Goal: Transaction & Acquisition: Purchase product/service

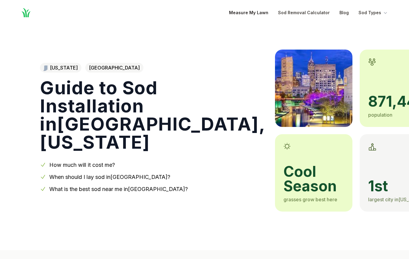
click at [268, 11] on link "Measure My Lawn" at bounding box center [248, 12] width 39 height 7
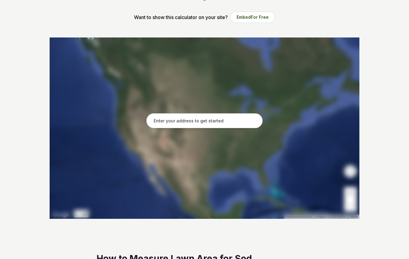
scroll to position [94, 0]
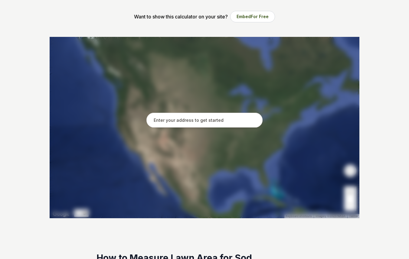
click at [212, 122] on input "text" at bounding box center [204, 120] width 116 height 15
type input "1"
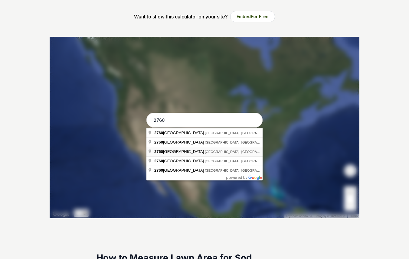
type input "[STREET_ADDRESS]"
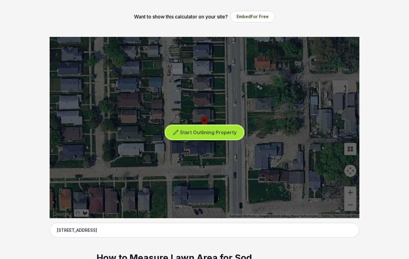
click at [203, 133] on span "Start Outlining Property" at bounding box center [208, 133] width 57 height 6
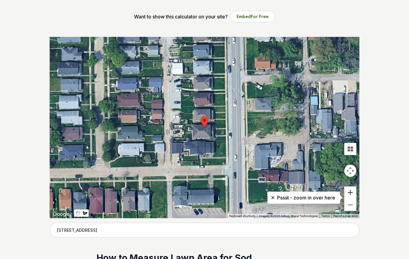
click at [351, 194] on button "Zoom in" at bounding box center [350, 193] width 12 height 12
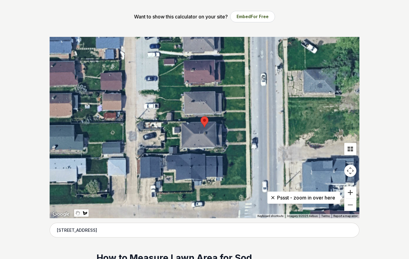
click at [351, 194] on button "Zoom in" at bounding box center [350, 193] width 12 height 12
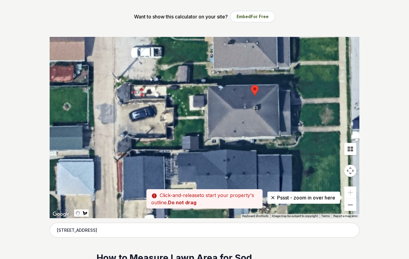
drag, startPoint x: 81, startPoint y: 170, endPoint x: 132, endPoint y: 140, distance: 59.2
click at [132, 139] on div at bounding box center [205, 128] width 310 height 182
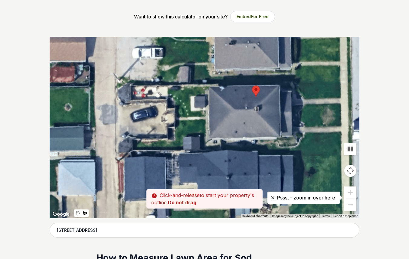
click at [132, 140] on div at bounding box center [205, 128] width 310 height 182
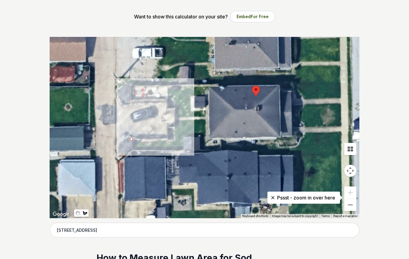
click at [184, 139] on div at bounding box center [205, 128] width 310 height 182
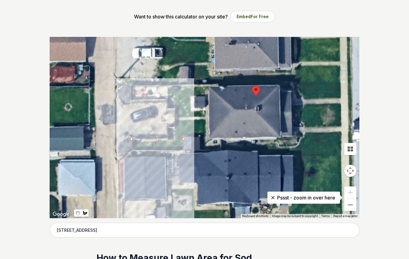
click at [184, 151] on div at bounding box center [205, 128] width 310 height 182
click at [132, 151] on div at bounding box center [205, 128] width 310 height 182
click at [131, 139] on div at bounding box center [205, 128] width 310 height 182
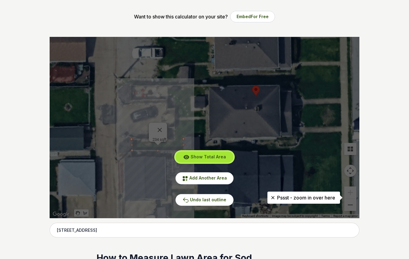
click at [224, 159] on span "Show Total Area" at bounding box center [208, 156] width 35 height 5
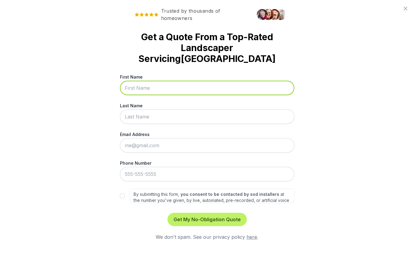
click at [199, 81] on input "First Name" at bounding box center [207, 88] width 174 height 15
type input "[PERSON_NAME]"
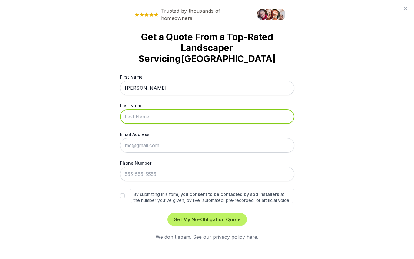
type input "[PERSON_NAME]"
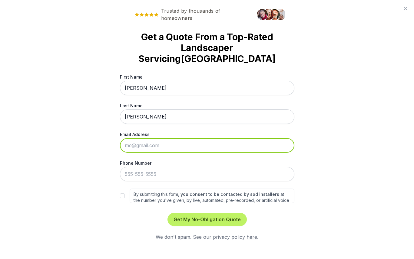
type input "[DOMAIN_NAME][EMAIL_ADDRESS][DOMAIN_NAME]"
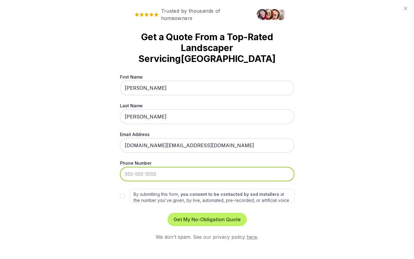
type input "[PHONE_NUMBER]"
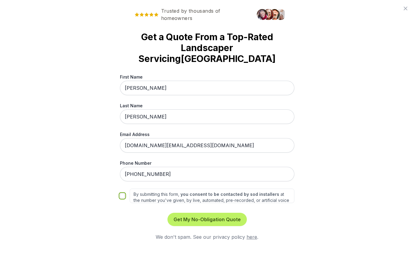
click at [121, 194] on input "By submitting this form, you consent to be contacted by sod installers at the n…" at bounding box center [122, 196] width 5 height 5
checkbox input "true"
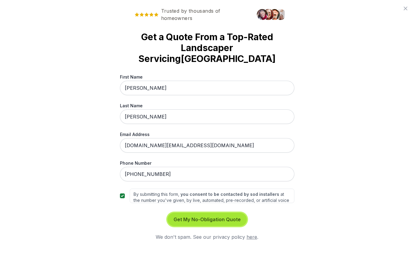
click at [200, 213] on button "Get My No-Obligation Quote" at bounding box center [206, 219] width 79 height 13
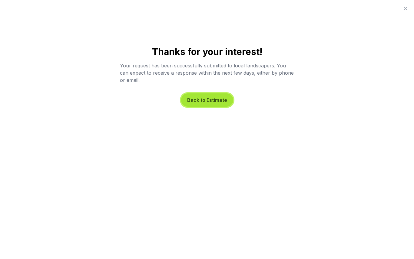
click at [216, 104] on button "Back to Estimate" at bounding box center [207, 100] width 52 height 13
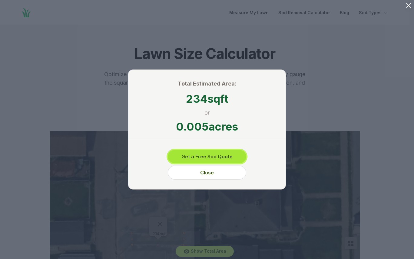
click at [236, 156] on button "Get a Free Sod Quote" at bounding box center [207, 156] width 79 height 13
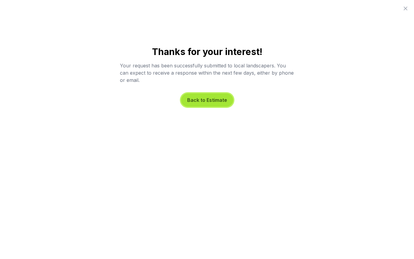
click at [205, 101] on button "Back to Estimate" at bounding box center [207, 100] width 52 height 13
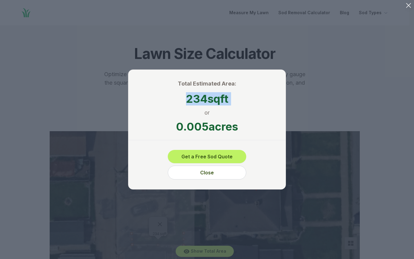
drag, startPoint x: 232, startPoint y: 105, endPoint x: 180, endPoint y: 99, distance: 51.8
click at [180, 99] on div "Total Estimated Area: 234 sqft or 0.005 acres Get a Free Sod Quote Close" at bounding box center [207, 130] width 158 height 120
copy span "234 sqft"
click at [219, 171] on button "Close" at bounding box center [207, 173] width 79 height 14
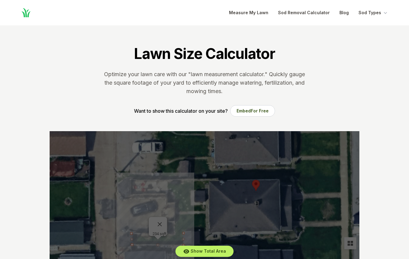
click at [310, 18] on nav "Home Open main menu Measure My Lawn Sod Removal Calculator Blog Sod Types" at bounding box center [204, 12] width 387 height 25
click at [310, 12] on link "Sod Removal Calculator" at bounding box center [304, 12] width 52 height 7
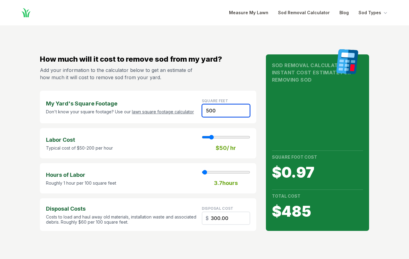
drag, startPoint x: 224, startPoint y: 110, endPoint x: 171, endPoint y: 106, distance: 53.4
click at [171, 106] on div "My Yard's Square Footage Don't know your square footage? Use our lawn square fo…" at bounding box center [148, 107] width 216 height 33
paste input "234"
type input "234"
type input "2"
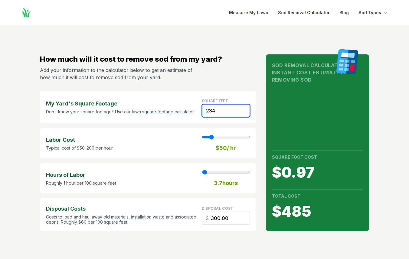
type input "140.40"
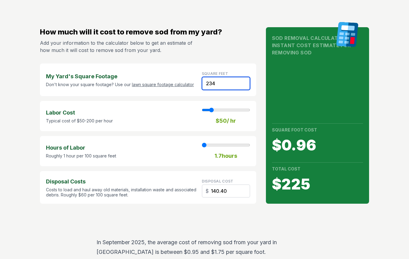
scroll to position [28, 0]
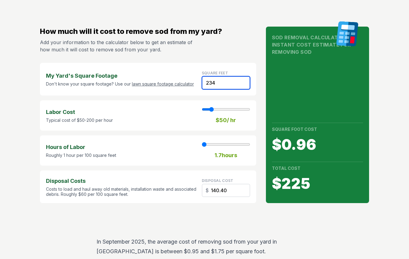
type input "234"
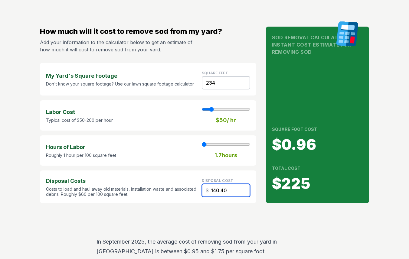
drag, startPoint x: 233, startPoint y: 191, endPoint x: 200, endPoint y: 189, distance: 32.4
click at [200, 189] on div "Disposal Costs Costs to load and haul away old materials, installation waste an…" at bounding box center [148, 187] width 216 height 33
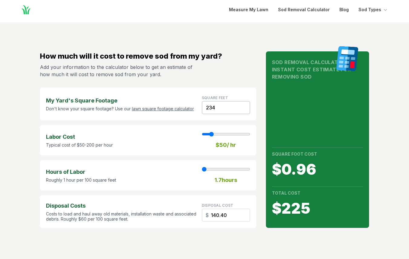
scroll to position [0, 0]
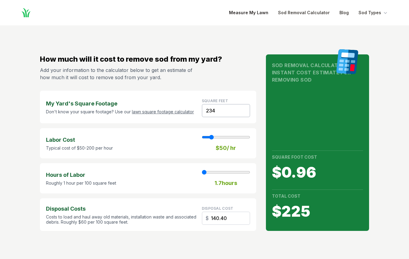
click at [242, 13] on link "Measure My Lawn" at bounding box center [248, 12] width 39 height 7
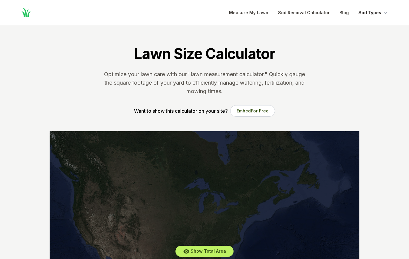
click at [379, 14] on button "Sod Types" at bounding box center [374, 12] width 30 height 7
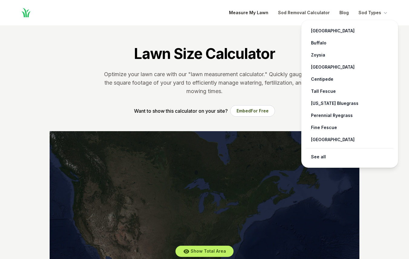
click at [243, 13] on link "Measure My Lawn" at bounding box center [248, 12] width 39 height 7
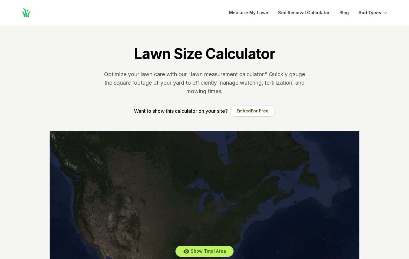
click at [24, 11] on icon "Global" at bounding box center [26, 12] width 11 height 11
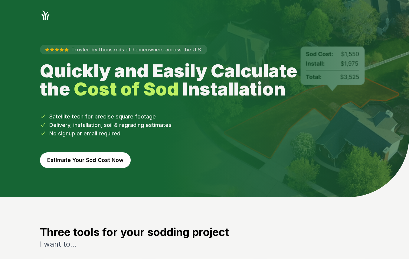
click at [111, 158] on button "Estimate Your Sod Cost Now" at bounding box center [85, 161] width 91 height 16
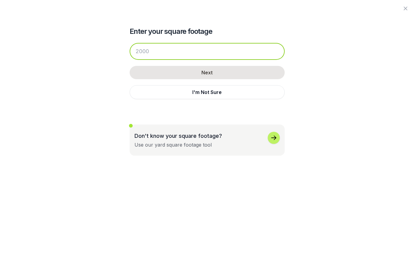
click at [173, 54] on input "number" at bounding box center [207, 51] width 155 height 17
paste input "234"
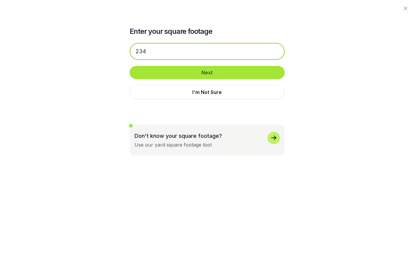
type input "234"
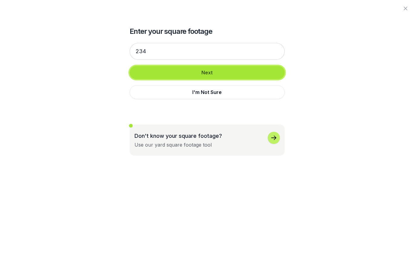
click at [182, 74] on button "Next" at bounding box center [207, 72] width 155 height 13
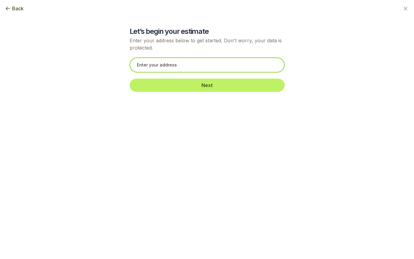
click at [184, 66] on input "text" at bounding box center [207, 65] width 155 height 15
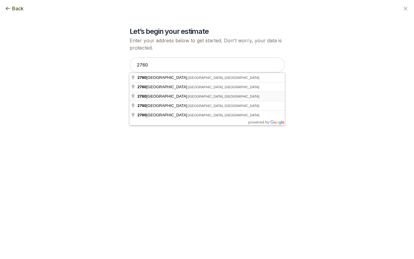
type input "[STREET_ADDRESS]"
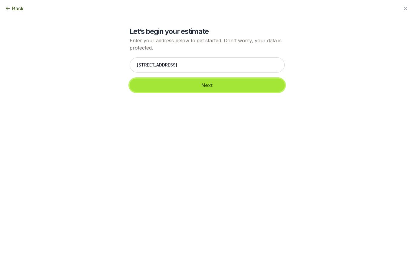
click at [195, 85] on button "Next" at bounding box center [207, 85] width 155 height 13
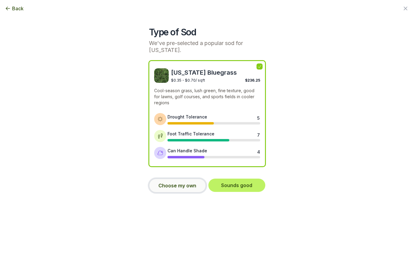
click at [189, 182] on button "Choose my own" at bounding box center [177, 186] width 57 height 14
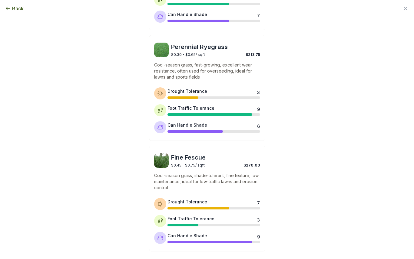
scroll to position [270, 0]
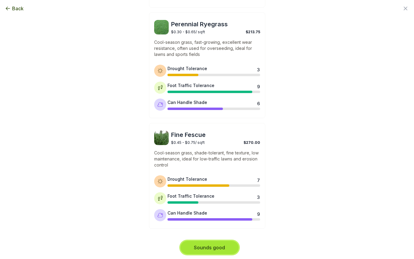
click at [192, 249] on button "Sounds good" at bounding box center [209, 247] width 58 height 13
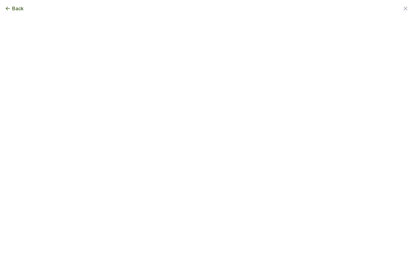
scroll to position [0, 0]
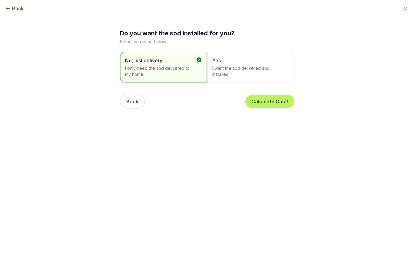
click at [227, 78] on div "Yes I want the sod delivered and installed" at bounding box center [250, 67] width 87 height 31
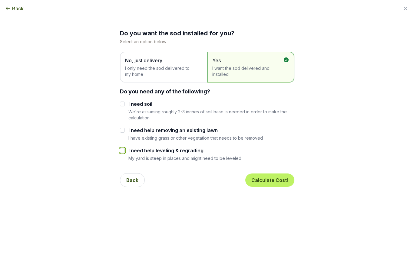
click at [120, 150] on input "I need help leveling & regrading" at bounding box center [122, 150] width 5 height 5
checkbox input "true"
click at [262, 182] on button "Calculate Cost!" at bounding box center [269, 180] width 49 height 13
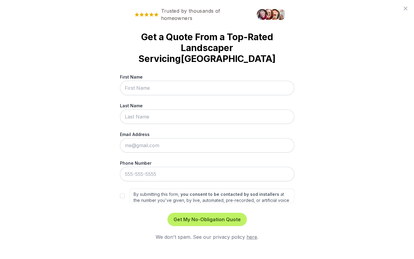
click at [155, 81] on input "First Name" at bounding box center [207, 88] width 174 height 15
type input "[PERSON_NAME]"
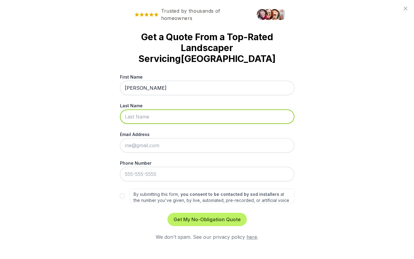
type input "[PERSON_NAME]"
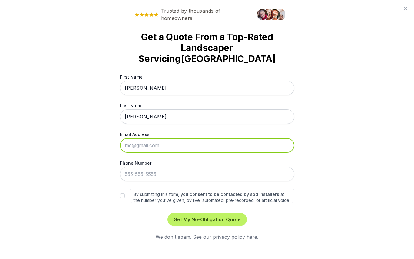
type input "[DOMAIN_NAME][EMAIL_ADDRESS][DOMAIN_NAME]"
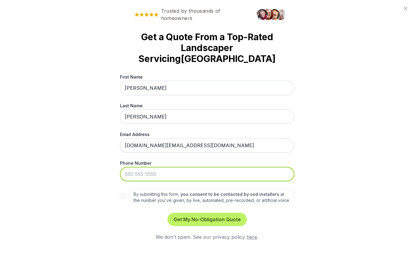
type input "[PHONE_NUMBER]"
drag, startPoint x: 163, startPoint y: 166, endPoint x: 113, endPoint y: 159, distance: 49.8
click at [113, 159] on div "Trusted by thousands of homeowners Get a Quote From a Top-Rated Landscaper Serv…" at bounding box center [207, 129] width 414 height 259
type input "[PHONE_NUMBER]"
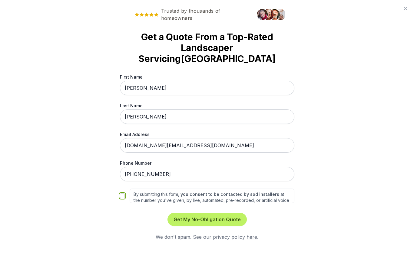
click at [124, 194] on input "By submitting this form, you consent to be contacted by sod installers at the n…" at bounding box center [122, 196] width 5 height 5
checkbox input "true"
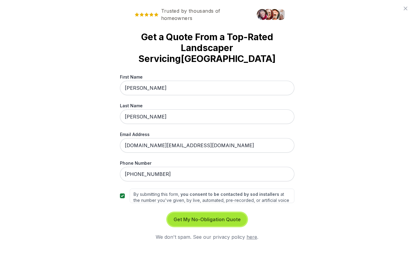
click at [198, 213] on button "Get My No-Obligation Quote" at bounding box center [206, 219] width 79 height 13
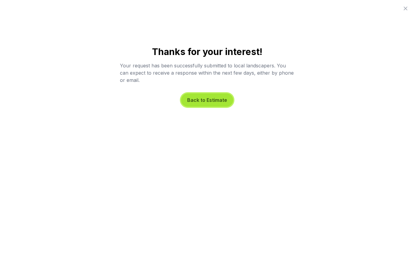
click at [217, 100] on button "Back to Estimate" at bounding box center [207, 100] width 52 height 13
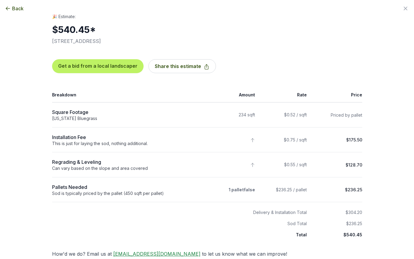
scroll to position [1, 0]
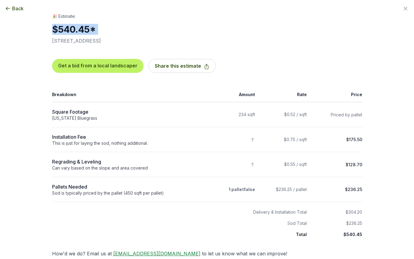
drag, startPoint x: 49, startPoint y: 29, endPoint x: 61, endPoint y: 35, distance: 13.3
click at [61, 35] on div "🎉 Estimate: $540.45 * [STREET_ADDRESS] Get a bid from a local landscaper Share …" at bounding box center [206, 141] width 329 height 256
click at [52, 113] on div "Square Footage : 234" at bounding box center [127, 111] width 151 height 7
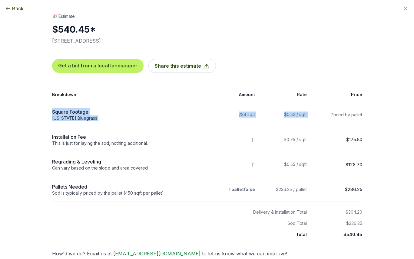
drag, startPoint x: 50, startPoint y: 113, endPoint x: 310, endPoint y: 114, distance: 259.7
click at [310, 114] on tr "Square Footage : 234 [US_STATE] Bluegrass 234 sqft $0.52 / sqft Priced by pallet" at bounding box center [207, 114] width 310 height 25
click at [362, 118] on div "🎉 Estimate: $540.45 * [STREET_ADDRESS] Get a bid from a local landscaper Share …" at bounding box center [206, 141] width 329 height 256
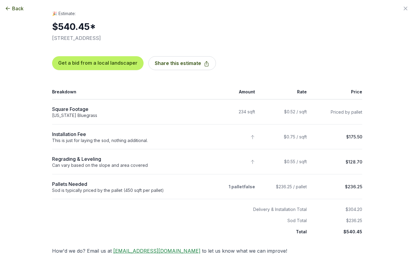
scroll to position [0, 0]
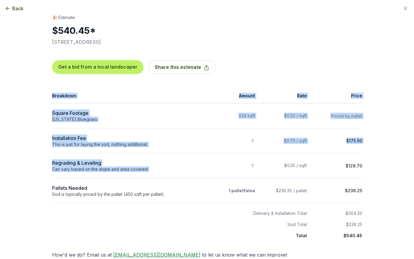
drag, startPoint x: 360, startPoint y: 165, endPoint x: 258, endPoint y: 160, distance: 101.8
click at [258, 160] on div "🎉 Estimate: $540.45 * [STREET_ADDRESS] Get a bid from a local landscaper Share …" at bounding box center [206, 143] width 329 height 256
click at [258, 160] on td "$0.55 / sqft" at bounding box center [284, 165] width 52 height 25
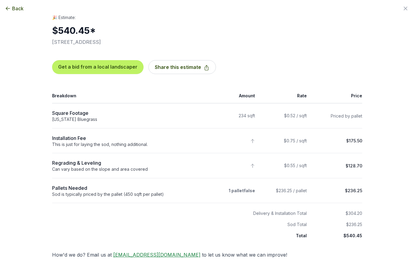
click at [12, 7] on span "Back" at bounding box center [18, 8] width 12 height 7
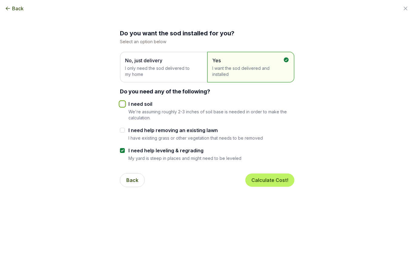
click at [120, 104] on input "I need soil" at bounding box center [122, 104] width 5 height 5
checkbox input "true"
click at [264, 183] on button "Calculate Cost!" at bounding box center [269, 180] width 49 height 13
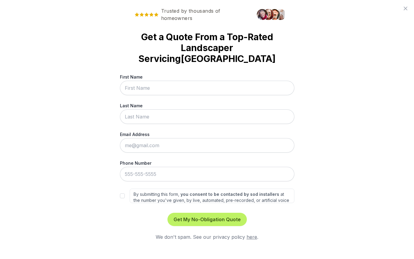
click at [157, 81] on input "First Name" at bounding box center [207, 88] width 174 height 15
type input "[PERSON_NAME]"
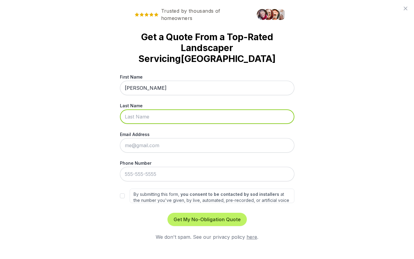
type input "[PERSON_NAME]"
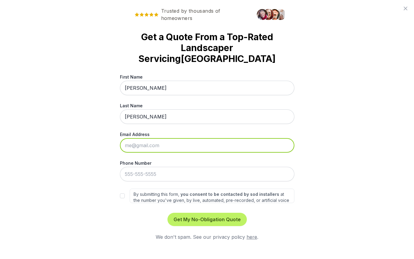
type input "[DOMAIN_NAME][EMAIL_ADDRESS][DOMAIN_NAME]"
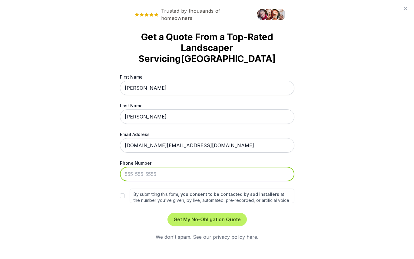
type input "[PHONE_NUMBER]"
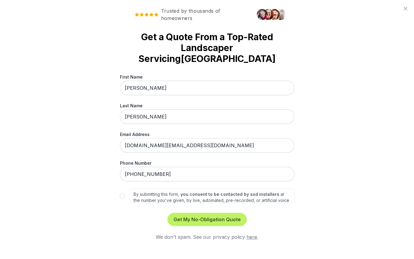
click at [125, 189] on div "By submitting this form, you consent to be contacted by sod installers at the n…" at bounding box center [207, 196] width 174 height 15
click at [123, 194] on input "By submitting this form, you consent to be contacted by sod installers at the n…" at bounding box center [122, 196] width 5 height 5
checkbox input "true"
click at [200, 216] on div "Get My No-Obligation Quote We don't spam. See our privacy policy here ." at bounding box center [207, 227] width 174 height 28
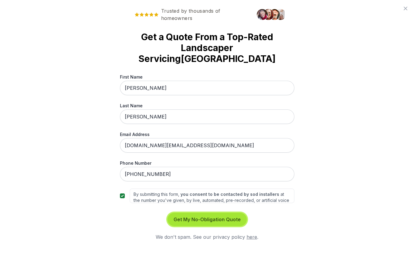
click at [201, 213] on button "Get My No-Obligation Quote" at bounding box center [206, 219] width 79 height 13
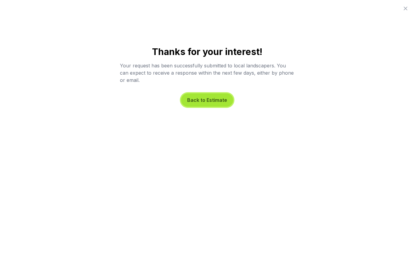
click at [212, 101] on button "Back to Estimate" at bounding box center [207, 100] width 52 height 13
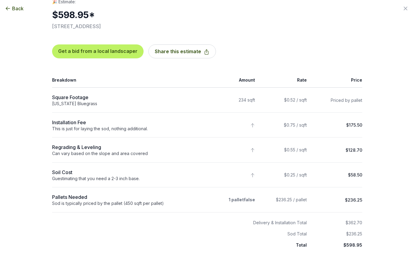
scroll to position [15, 0]
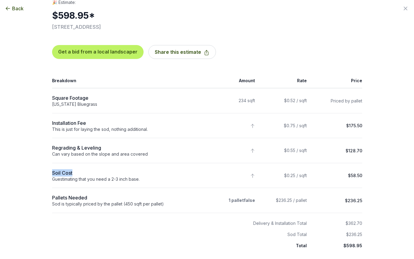
drag, startPoint x: 50, startPoint y: 174, endPoint x: 101, endPoint y: 174, distance: 50.8
click at [101, 174] on div "Soil Cost" at bounding box center [127, 172] width 151 height 7
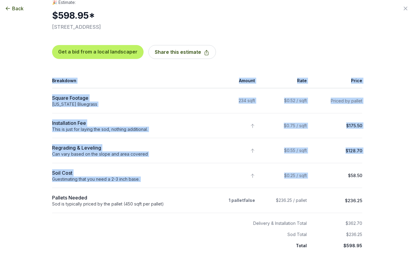
drag, startPoint x: 362, startPoint y: 176, endPoint x: 345, endPoint y: 176, distance: 17.3
click at [345, 176] on div "🎉 Estimate: $598.95 * [STREET_ADDRESS] Get a bid from a local landscaper Share …" at bounding box center [206, 139] width 329 height 281
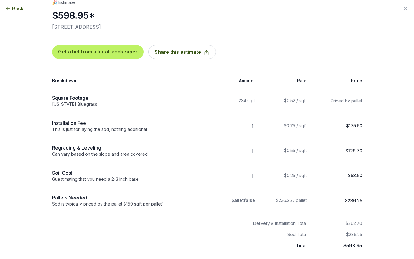
click at [375, 177] on div "Back Enter your square footage 234 Next I'm Not Sure Let’s begin your estimate …" at bounding box center [207, 114] width 349 height 259
click at [9, 9] on icon "button" at bounding box center [8, 8] width 6 height 6
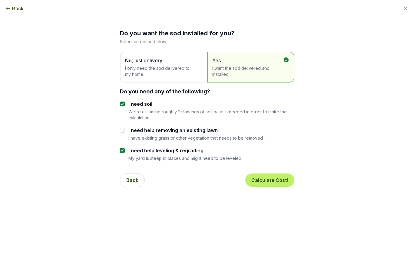
click at [127, 74] on span "I only need the sod delivered to my home" at bounding box center [160, 71] width 71 height 12
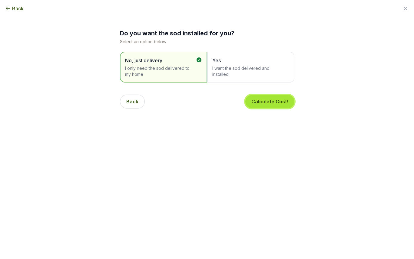
click at [271, 97] on button "Calculate Cost!" at bounding box center [269, 101] width 49 height 13
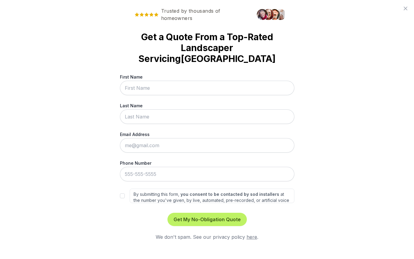
click at [174, 81] on input "First Name" at bounding box center [207, 88] width 174 height 15
type input "[PERSON_NAME]"
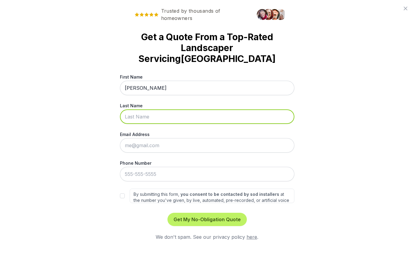
type input "[PERSON_NAME]"
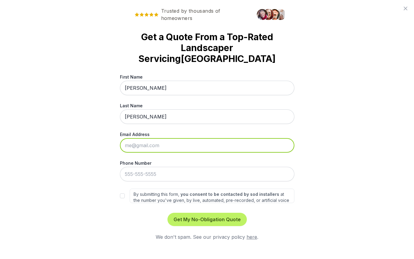
type input "[DOMAIN_NAME][EMAIL_ADDRESS][DOMAIN_NAME]"
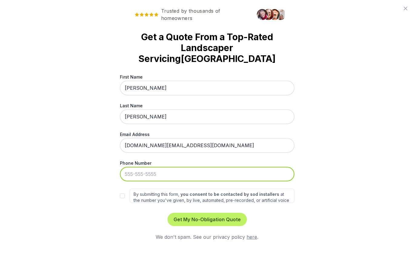
type input "[PHONE_NUMBER]"
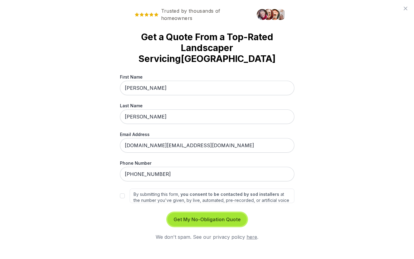
click at [202, 213] on button "Get My No-Obligation Quote" at bounding box center [206, 219] width 79 height 13
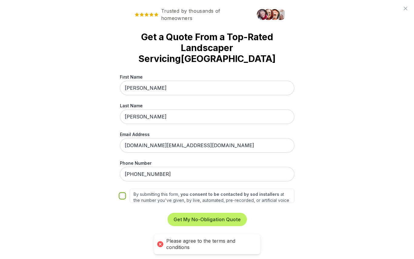
click at [122, 194] on input "By submitting this form, you consent to be contacted by sod installers at the n…" at bounding box center [122, 196] width 5 height 5
checkbox input "true"
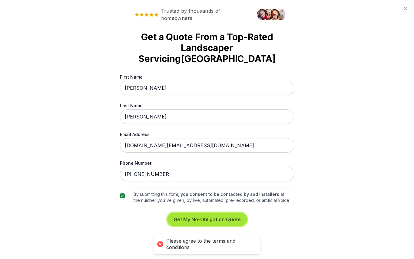
click at [197, 213] on button "Get My No-Obligation Quote" at bounding box center [206, 219] width 79 height 13
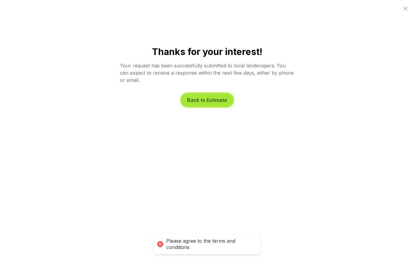
click at [206, 104] on button "Back to Estimate" at bounding box center [207, 100] width 52 height 13
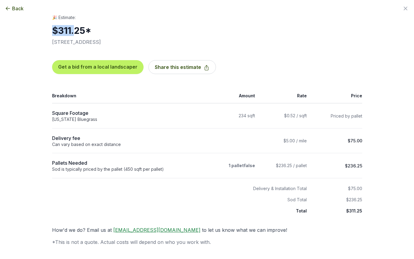
drag, startPoint x: 50, startPoint y: 29, endPoint x: 71, endPoint y: 31, distance: 21.2
click at [71, 31] on h2 "$311.25 *" at bounding box center [100, 30] width 97 height 11
click at [93, 33] on h2 "$311.25 *" at bounding box center [100, 30] width 97 height 11
click at [52, 32] on h2 "$311.25 *" at bounding box center [100, 30] width 97 height 11
click at [43, 25] on div "🎉 Estimate: $311.25 * [STREET_ADDRESS] Get a bid from a local landscaper Share …" at bounding box center [206, 131] width 329 height 232
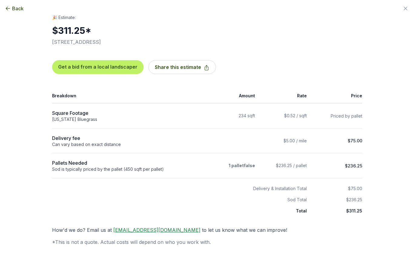
click at [52, 25] on h2 "$311.25 *" at bounding box center [100, 30] width 97 height 11
click at [52, 20] on h1 "🎉 Estimate:" at bounding box center [207, 19] width 310 height 8
drag, startPoint x: 48, startPoint y: 15, endPoint x: 146, endPoint y: 39, distance: 100.9
click at [146, 39] on div "Back Enter your square footage 234 Next I'm Not Sure Let’s begin your estimate …" at bounding box center [206, 130] width 329 height 246
click at [146, 39] on p "[STREET_ADDRESS]" at bounding box center [207, 41] width 310 height 7
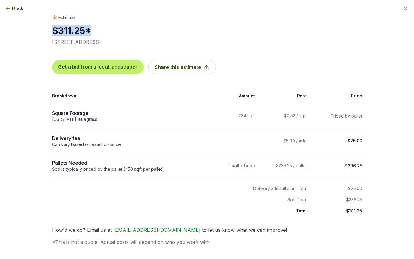
drag, startPoint x: 50, startPoint y: 28, endPoint x: 92, endPoint y: 29, distance: 41.8
click at [92, 29] on h2 "$311.25 *" at bounding box center [100, 30] width 97 height 11
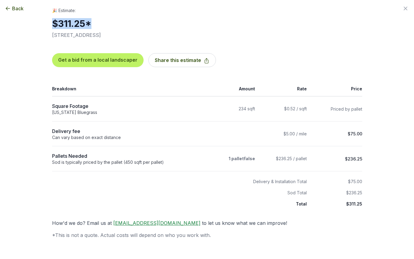
scroll to position [6, 0]
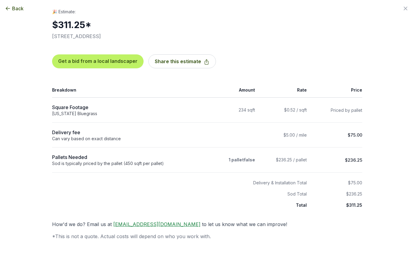
click at [230, 125] on td at bounding box center [233, 135] width 52 height 25
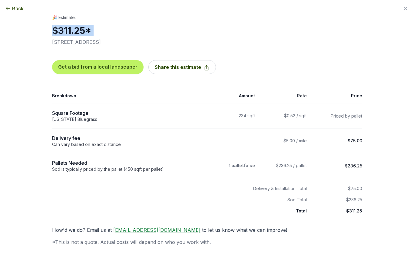
drag, startPoint x: 51, startPoint y: 31, endPoint x: 46, endPoint y: 45, distance: 14.6
click at [46, 45] on div "🎉 Estimate: $311.25 * [STREET_ADDRESS] Get a bid from a local landscaper Share …" at bounding box center [206, 131] width 329 height 232
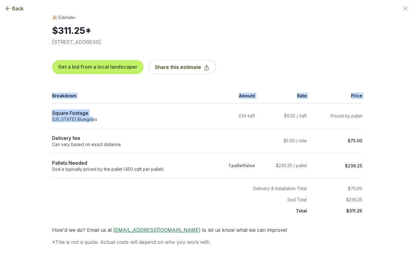
drag, startPoint x: 48, startPoint y: 112, endPoint x: 189, endPoint y: 117, distance: 141.4
click at [189, 117] on div "🎉 Estimate: $311.25 * [STREET_ADDRESS] Get a bid from a local landscaper Share …" at bounding box center [206, 131] width 329 height 232
click at [189, 117] on div "[US_STATE] Bluegrass" at bounding box center [127, 119] width 151 height 5
click at [7, 7] on icon "button" at bounding box center [8, 8] width 6 height 6
